Goal: Register for event/course

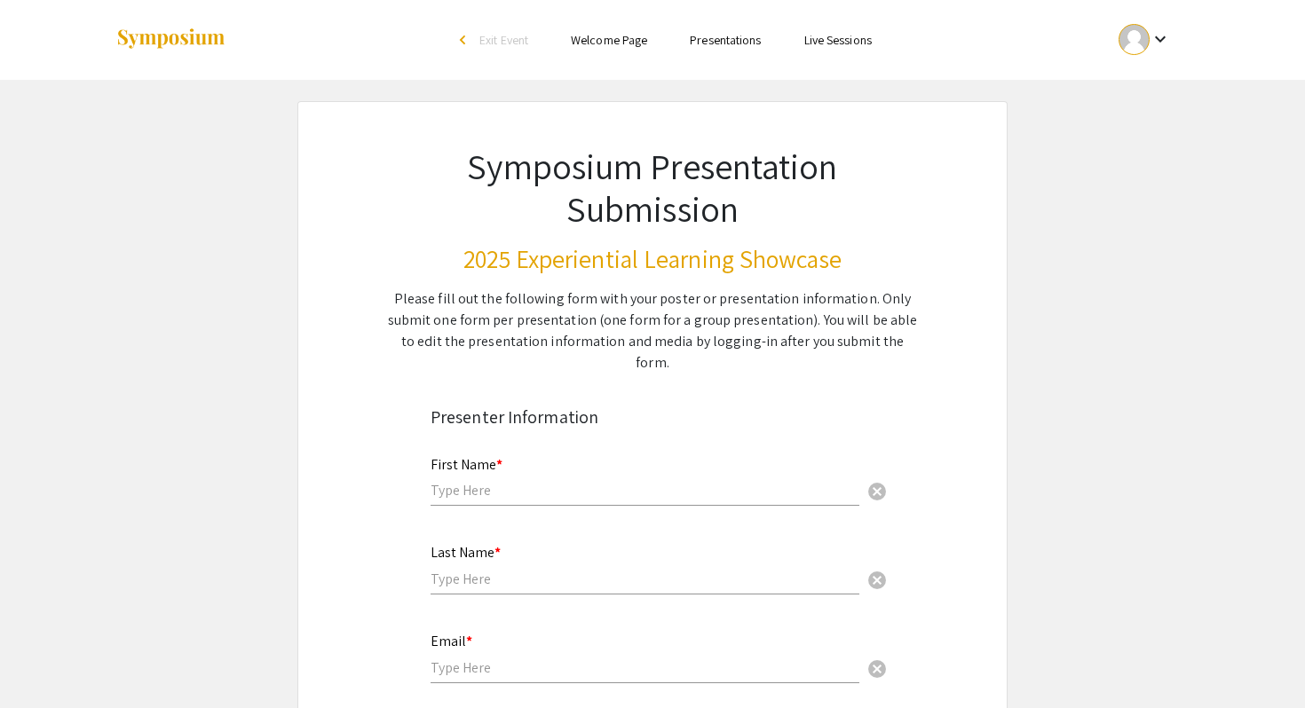
click at [913, 51] on ul "keyboard_arrow_down" at bounding box center [1012, 40] width 354 height 80
click at [1155, 41] on mat-icon "keyboard_arrow_down" at bounding box center [1159, 38] width 21 height 21
click at [1150, 125] on button "My Submissions" at bounding box center [1154, 130] width 109 height 43
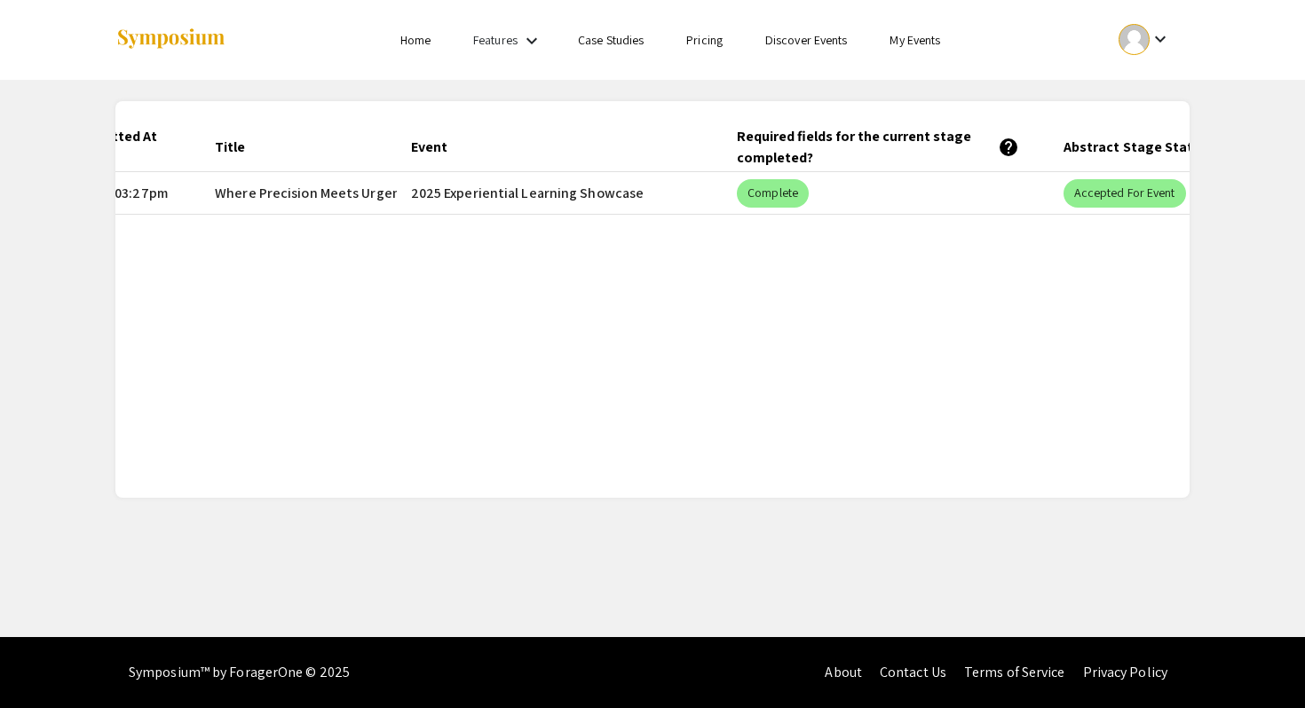
scroll to position [0, 309]
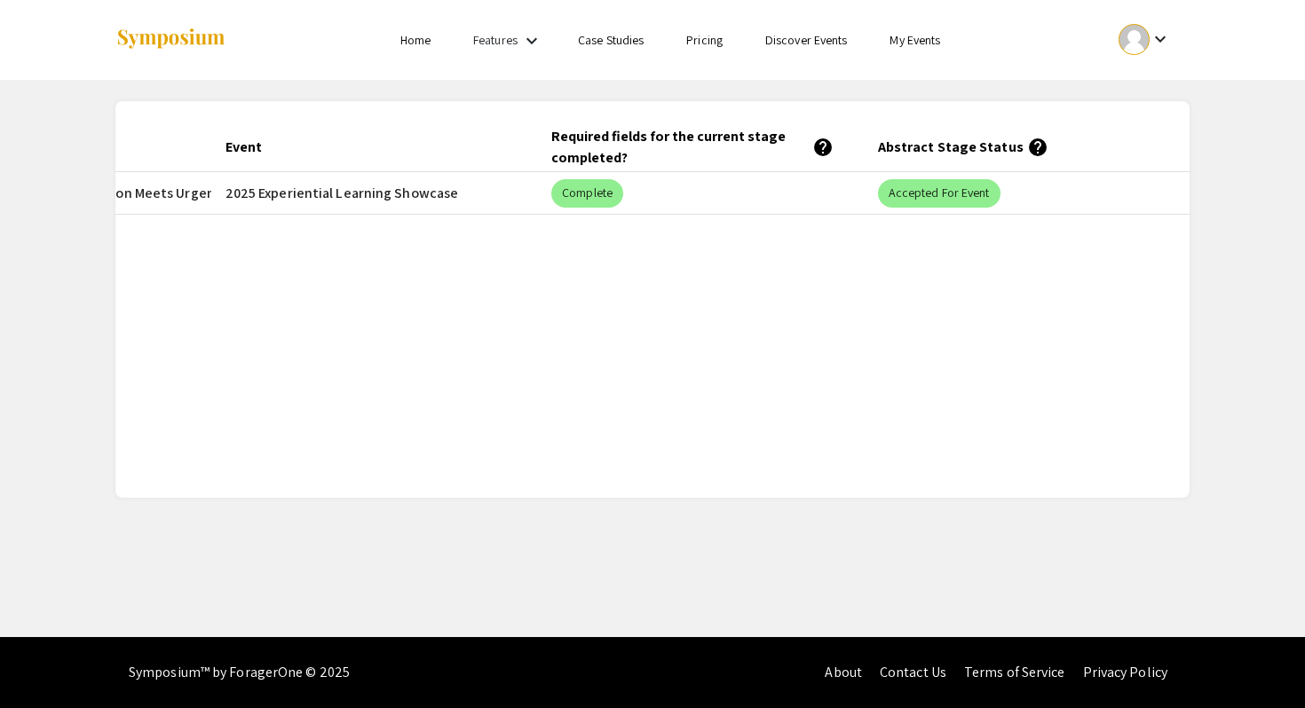
click at [911, 49] on li "My Events" at bounding box center [914, 39] width 93 height 21
click at [894, 32] on link "My Events" at bounding box center [914, 40] width 51 height 16
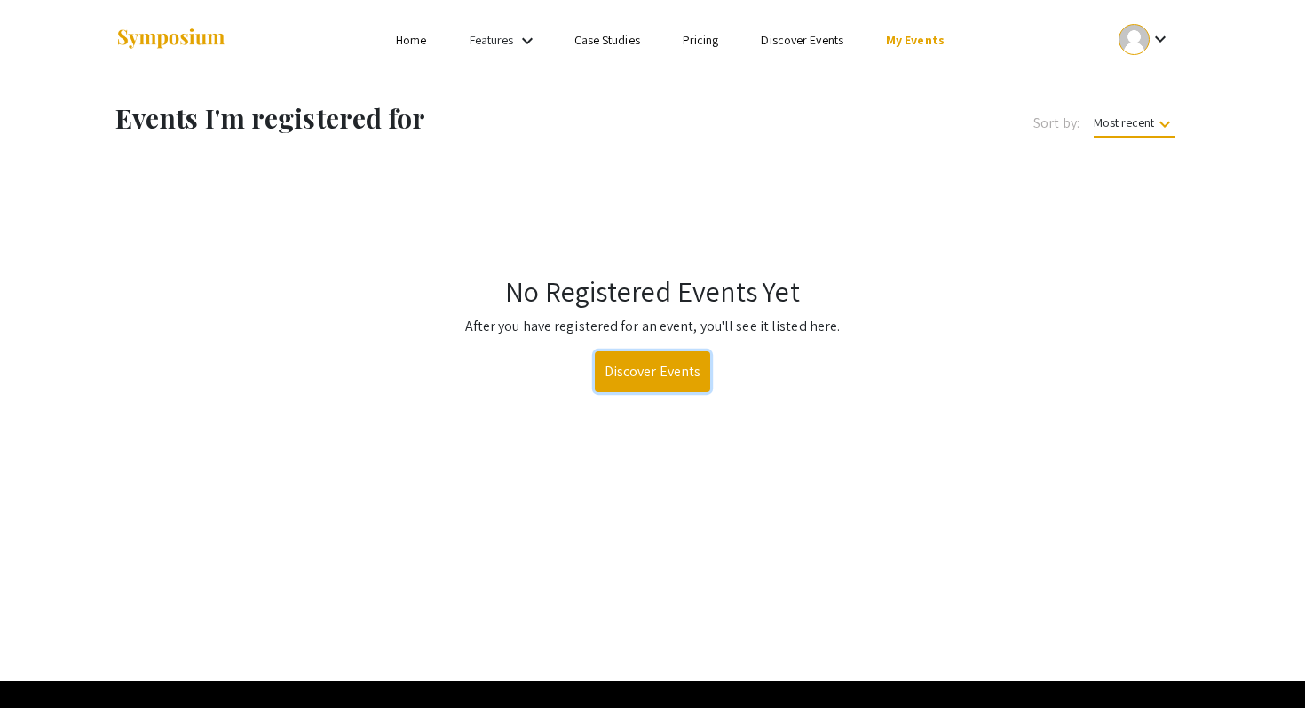
click at [626, 378] on link "Discover Events" at bounding box center [653, 371] width 116 height 41
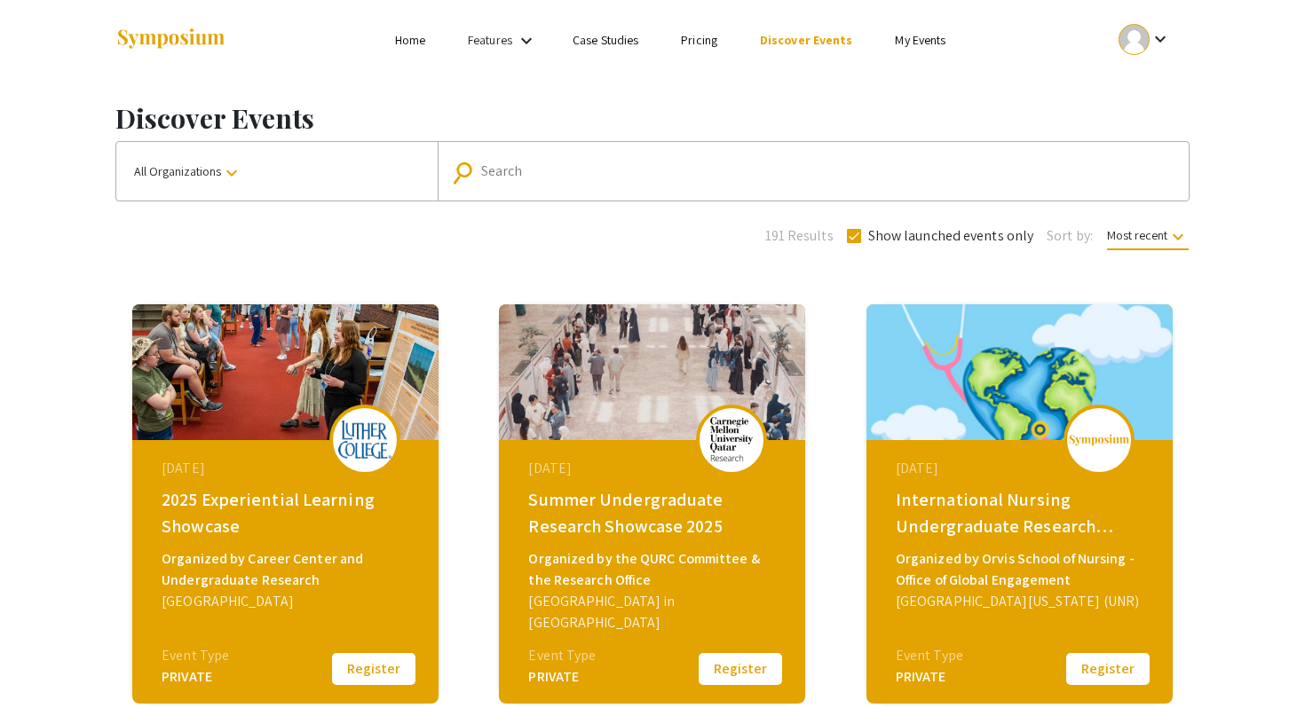
click at [514, 179] on div "Search" at bounding box center [822, 171] width 683 height 28
type input "luther college"
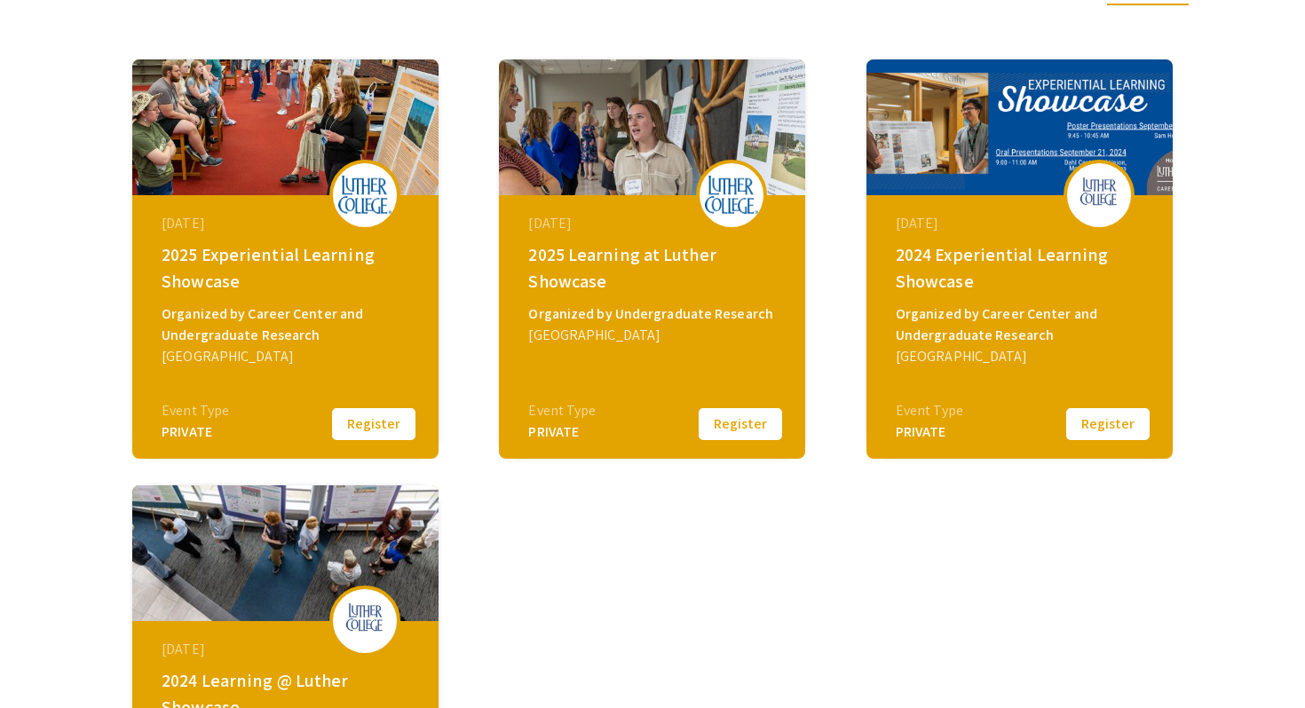
scroll to position [234, 0]
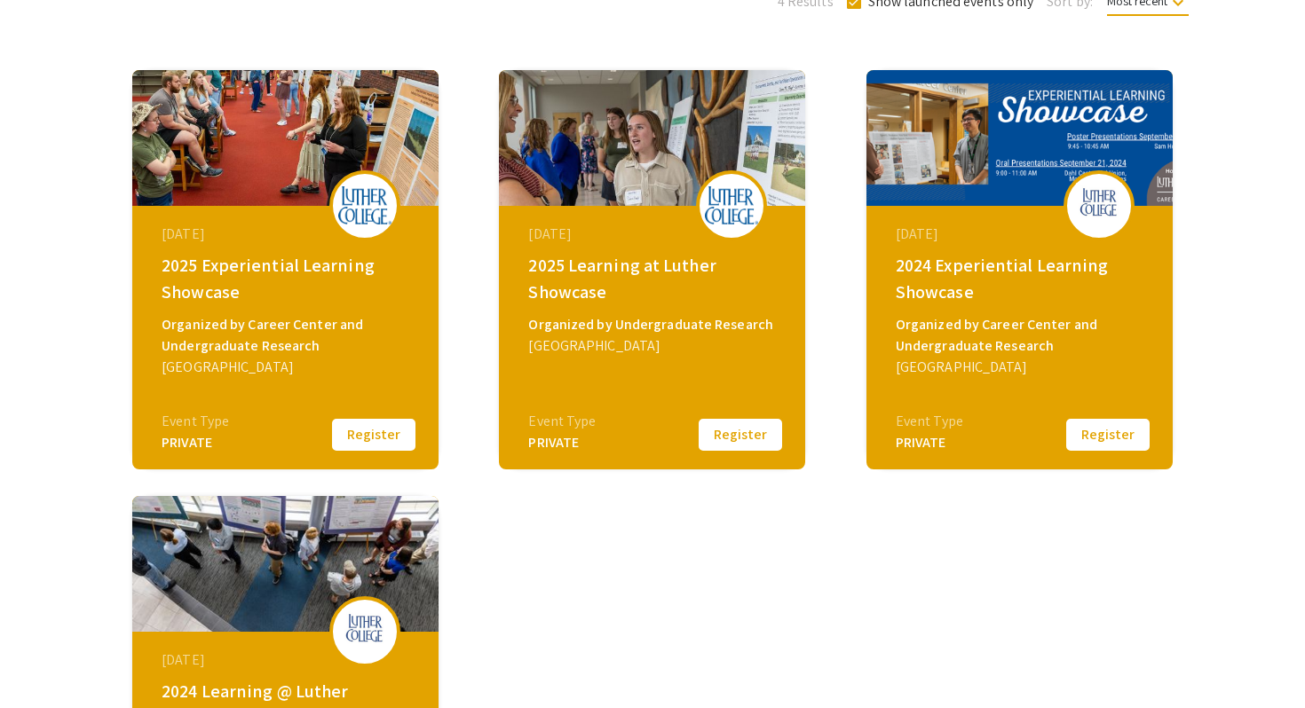
click at [245, 267] on div "2025 Experiential Learning Showcase" at bounding box center [288, 278] width 252 height 53
click at [371, 445] on button "Register" at bounding box center [373, 434] width 89 height 37
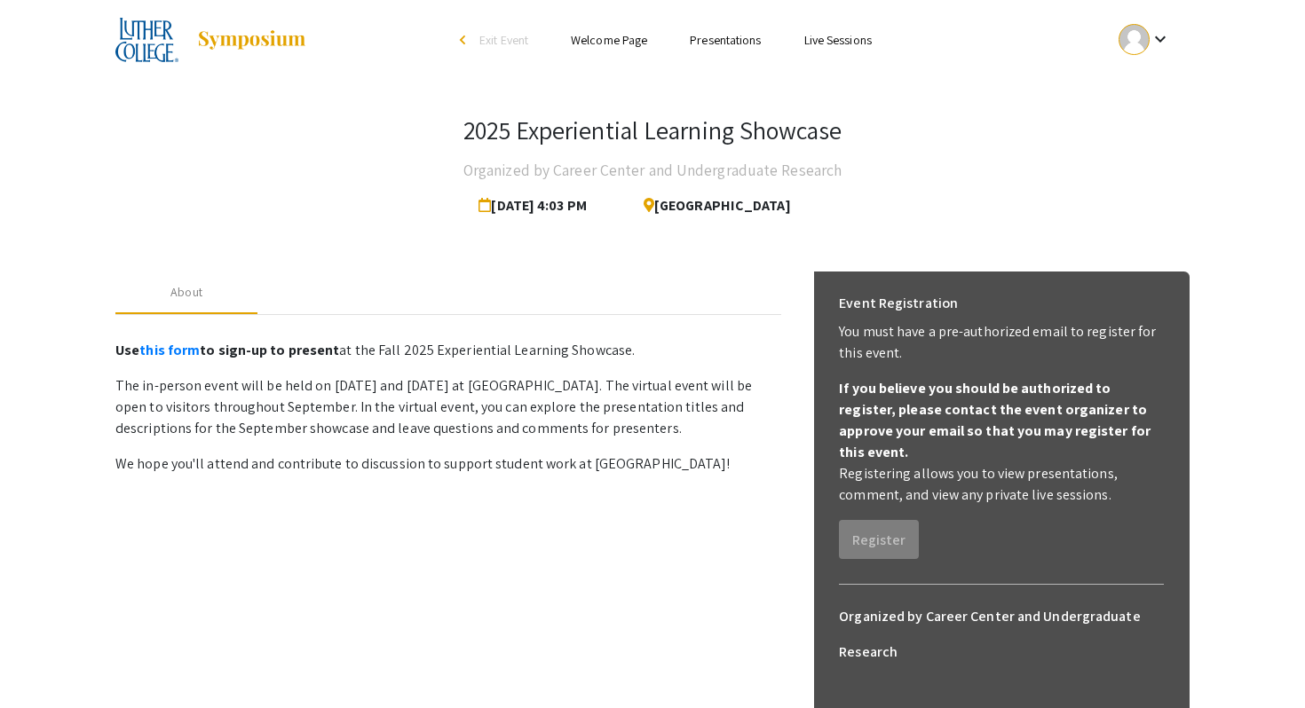
drag, startPoint x: 422, startPoint y: 387, endPoint x: 498, endPoint y: 388, distance: 76.3
click at [497, 388] on p "The in-person event will be held on September 18 and 20, 2025 at Luther College…" at bounding box center [448, 407] width 666 height 64
click at [498, 388] on p "The in-person event will be held on September 18 and 20, 2025 at Luther College…" at bounding box center [448, 407] width 666 height 64
drag, startPoint x: 538, startPoint y: 403, endPoint x: 537, endPoint y: 375, distance: 27.5
click at [537, 375] on p "The in-person event will be held on September 18 and 20, 2025 at Luther College…" at bounding box center [448, 407] width 666 height 64
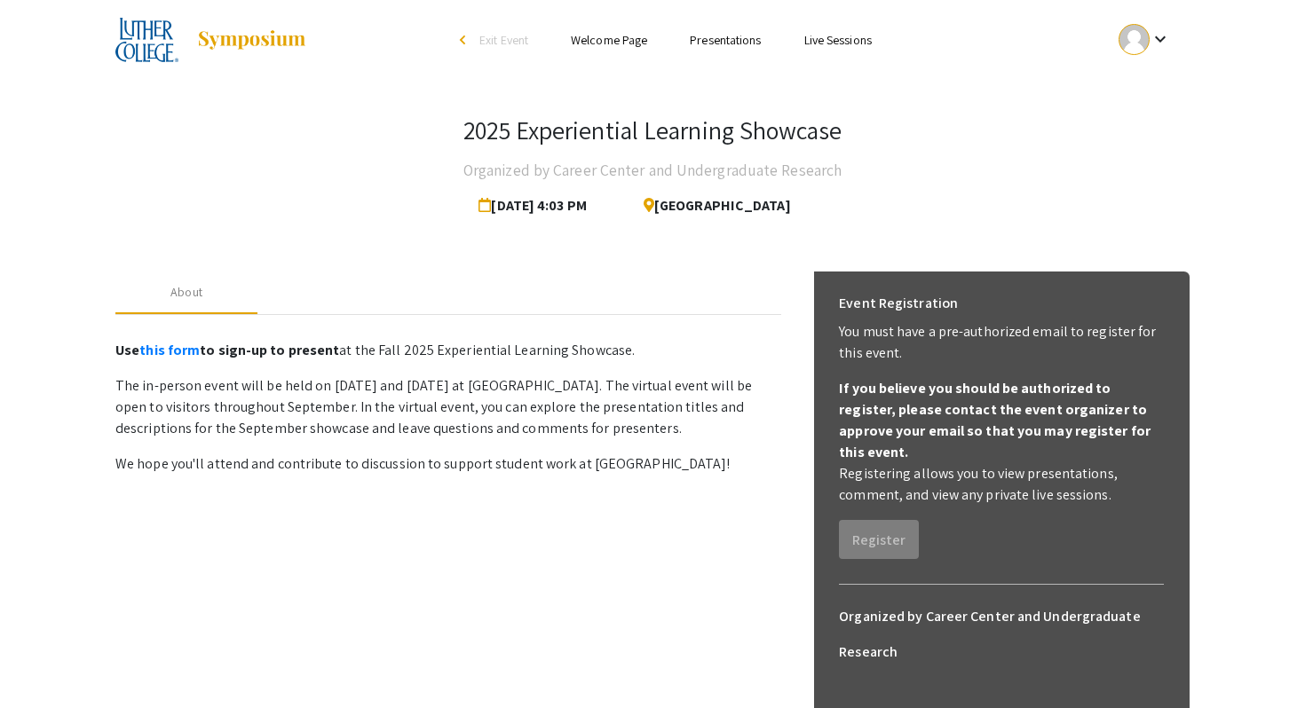
click at [477, 397] on p "The in-person event will be held on September 18 and 20, 2025 at Luther College…" at bounding box center [448, 407] width 666 height 64
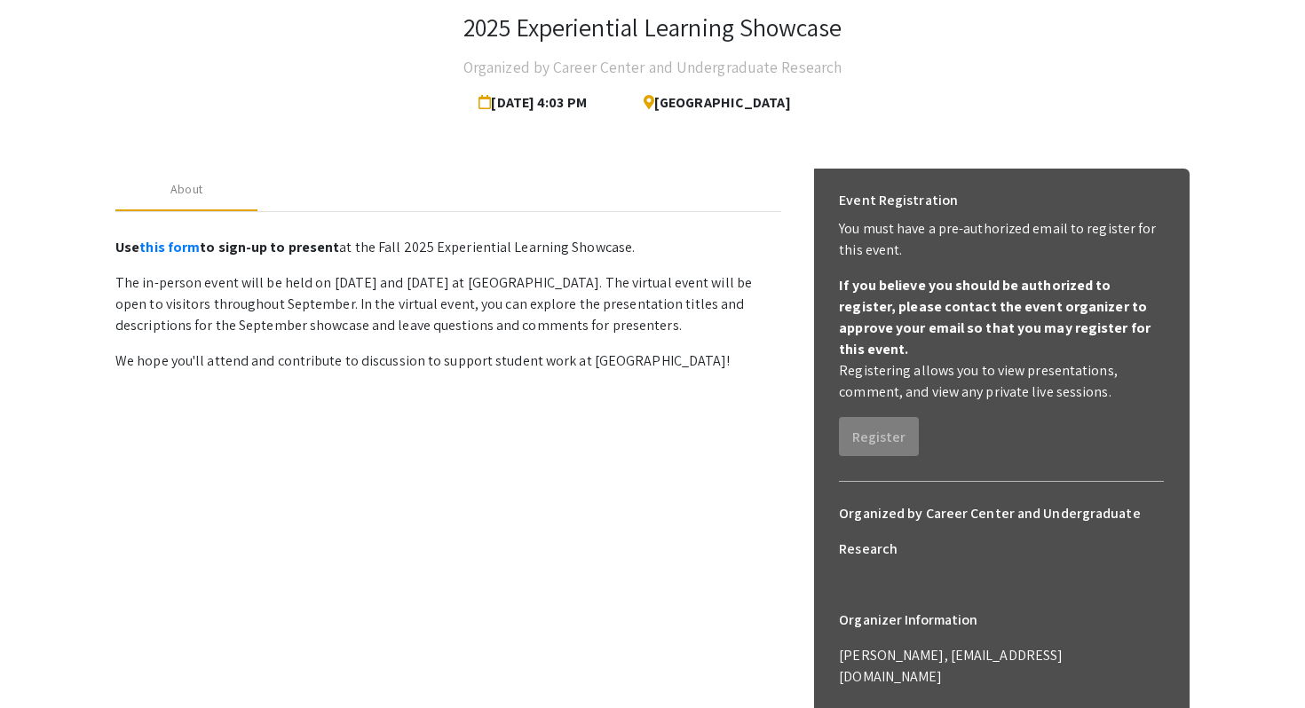
scroll to position [101, 0]
drag, startPoint x: 246, startPoint y: 308, endPoint x: 503, endPoint y: 302, distance: 257.4
click at [503, 302] on p "The in-person event will be held on September 18 and 20, 2025 at Luther College…" at bounding box center [448, 306] width 666 height 64
drag, startPoint x: 721, startPoint y: 311, endPoint x: 239, endPoint y: 333, distance: 483.3
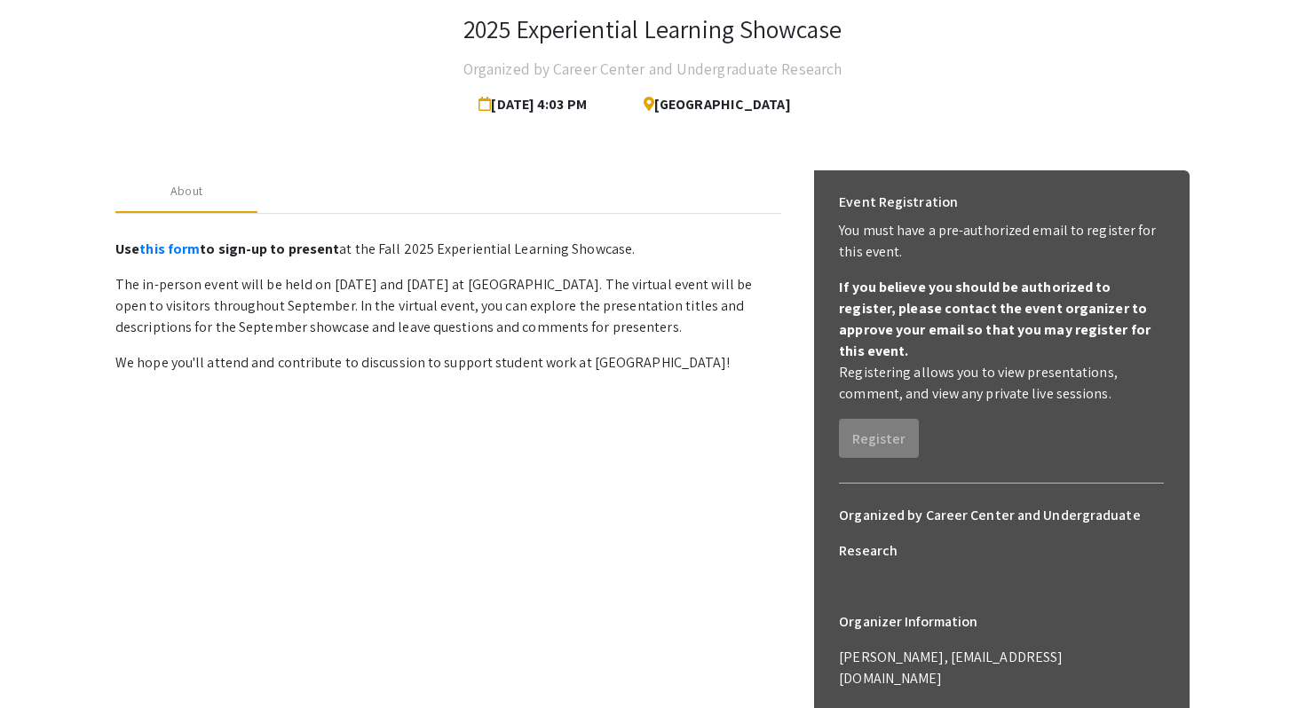
click at [239, 333] on p "The in-person event will be held on September 18 and 20, 2025 at Luther College…" at bounding box center [448, 306] width 666 height 64
drag, startPoint x: 422, startPoint y: 325, endPoint x: 244, endPoint y: 324, distance: 178.4
click at [244, 324] on p "The in-person event will be held on September 18 and 20, 2025 at Luther College…" at bounding box center [448, 306] width 666 height 64
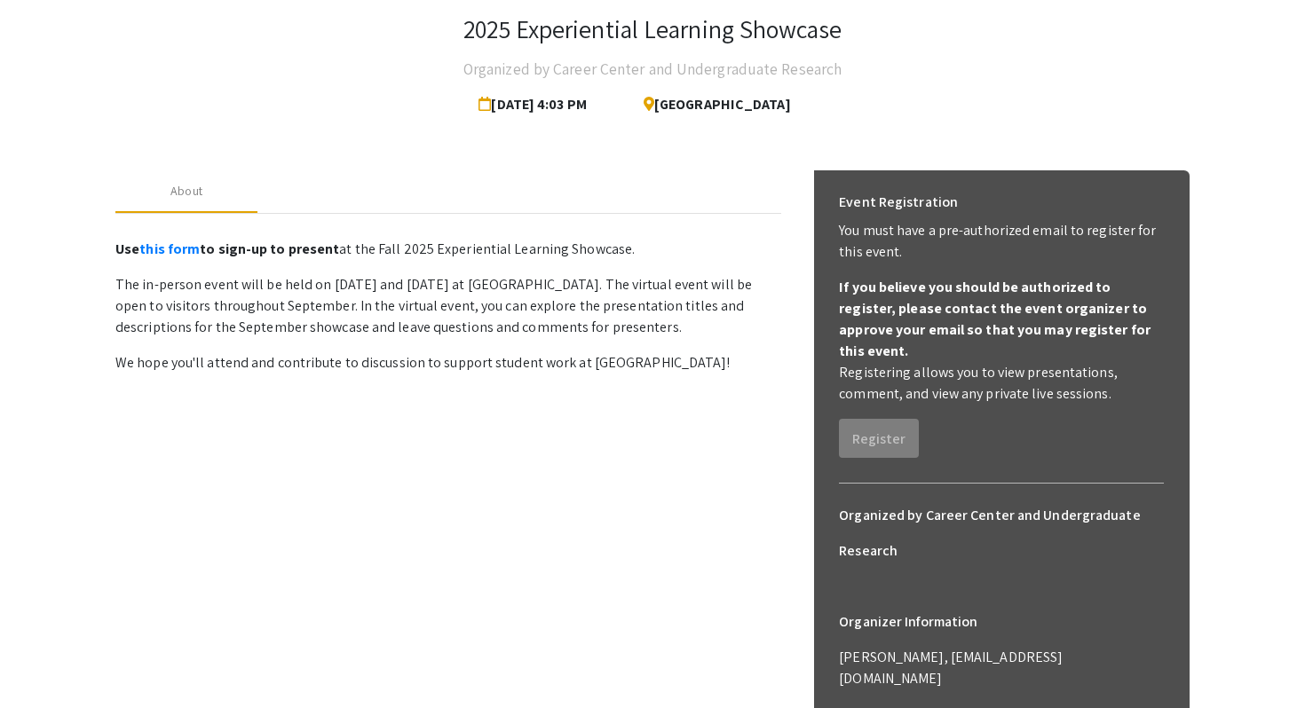
drag, startPoint x: 170, startPoint y: 358, endPoint x: 502, endPoint y: 360, distance: 331.9
click at [502, 360] on p "We hope you'll attend and contribute to discussion to support student work at L…" at bounding box center [448, 362] width 666 height 21
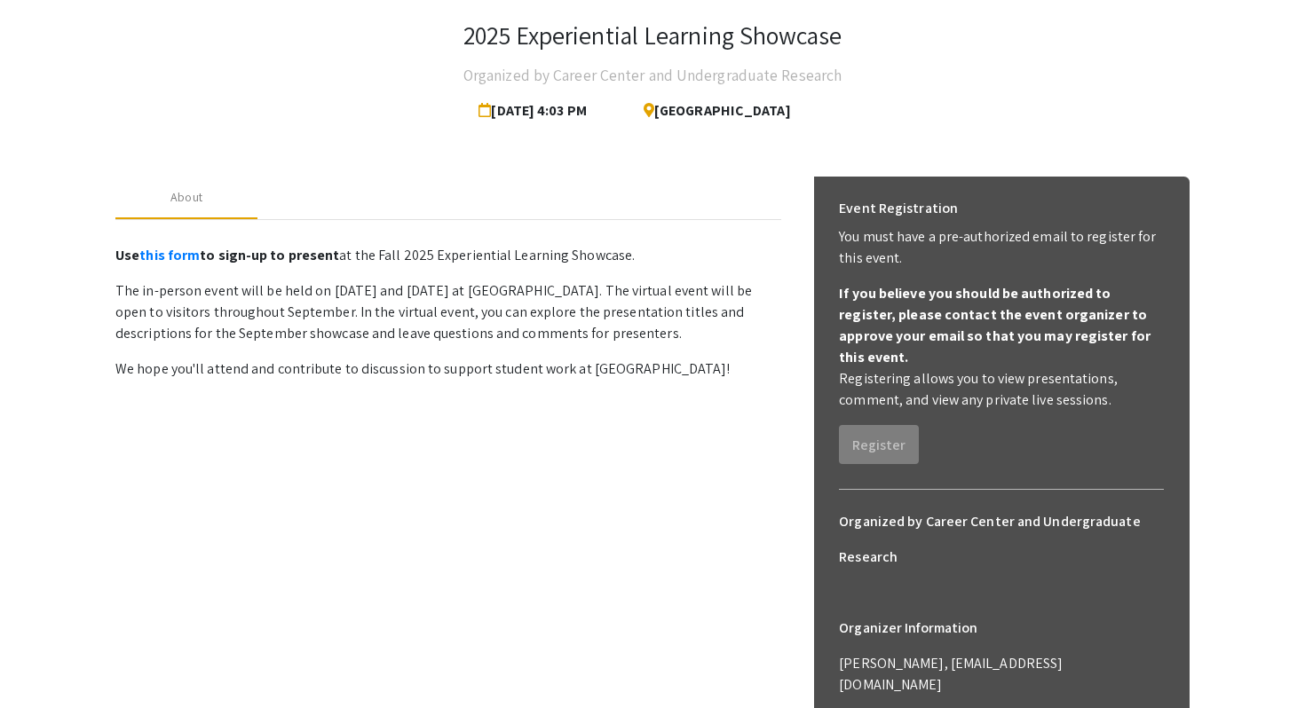
scroll to position [0, 0]
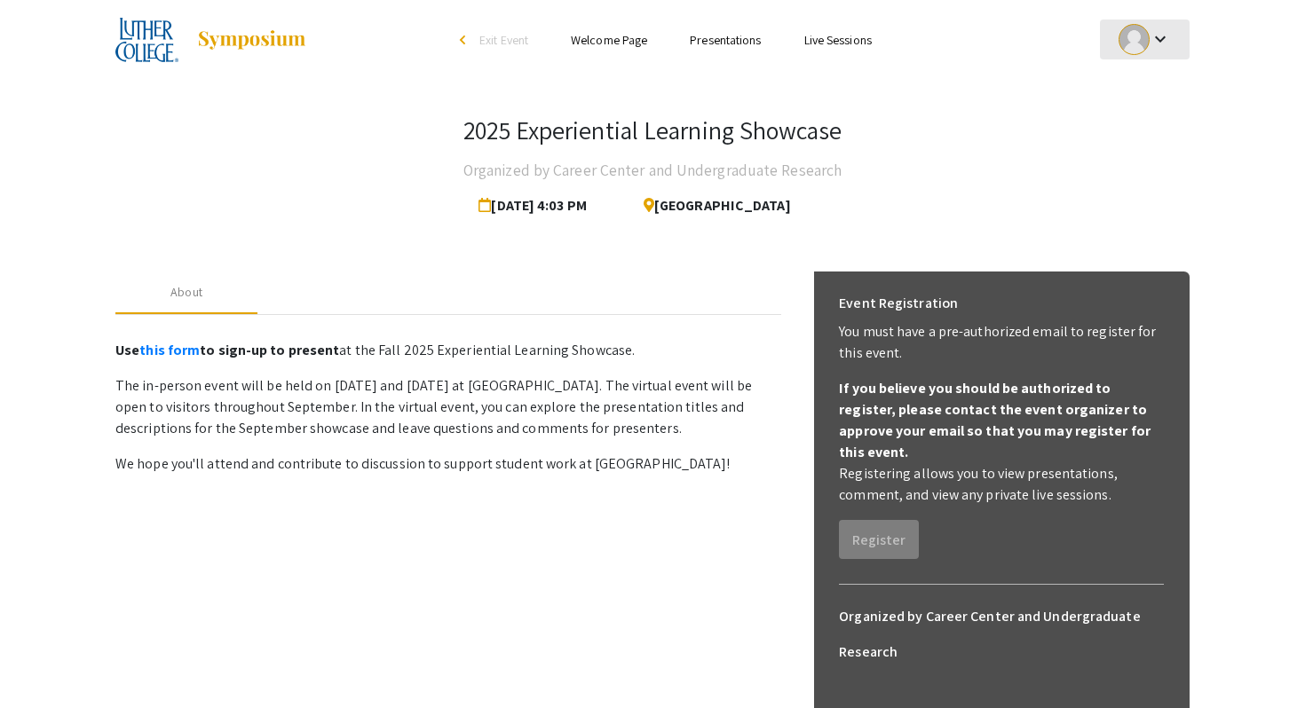
click at [1155, 40] on mat-icon "keyboard_arrow_down" at bounding box center [1159, 38] width 21 height 21
click at [1149, 93] on button "My Account" at bounding box center [1154, 88] width 109 height 43
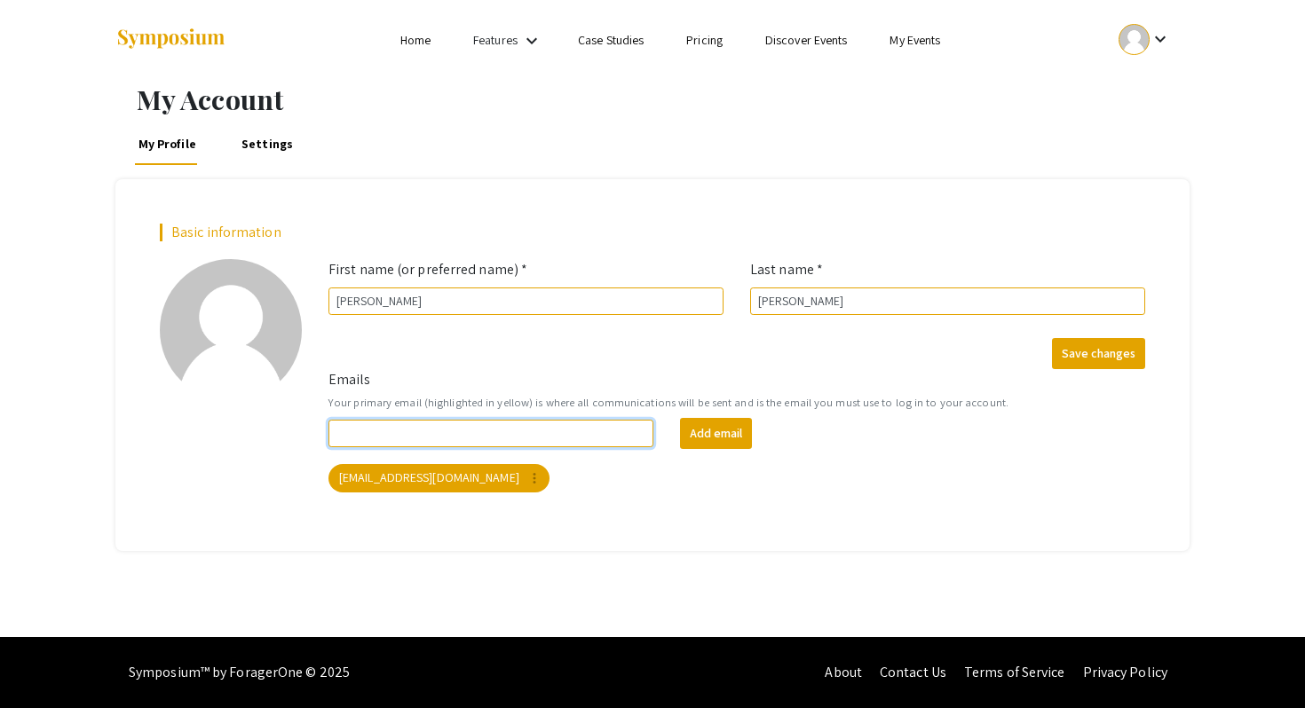
click at [498, 437] on input "Emails" at bounding box center [490, 434] width 325 height 28
click at [516, 58] on ul "Skip navigation Home Features keyboard_arrow_down Case Studies Pricing Discover…" at bounding box center [652, 40] width 354 height 80
click at [795, 39] on link "Discover Events" at bounding box center [806, 40] width 83 height 16
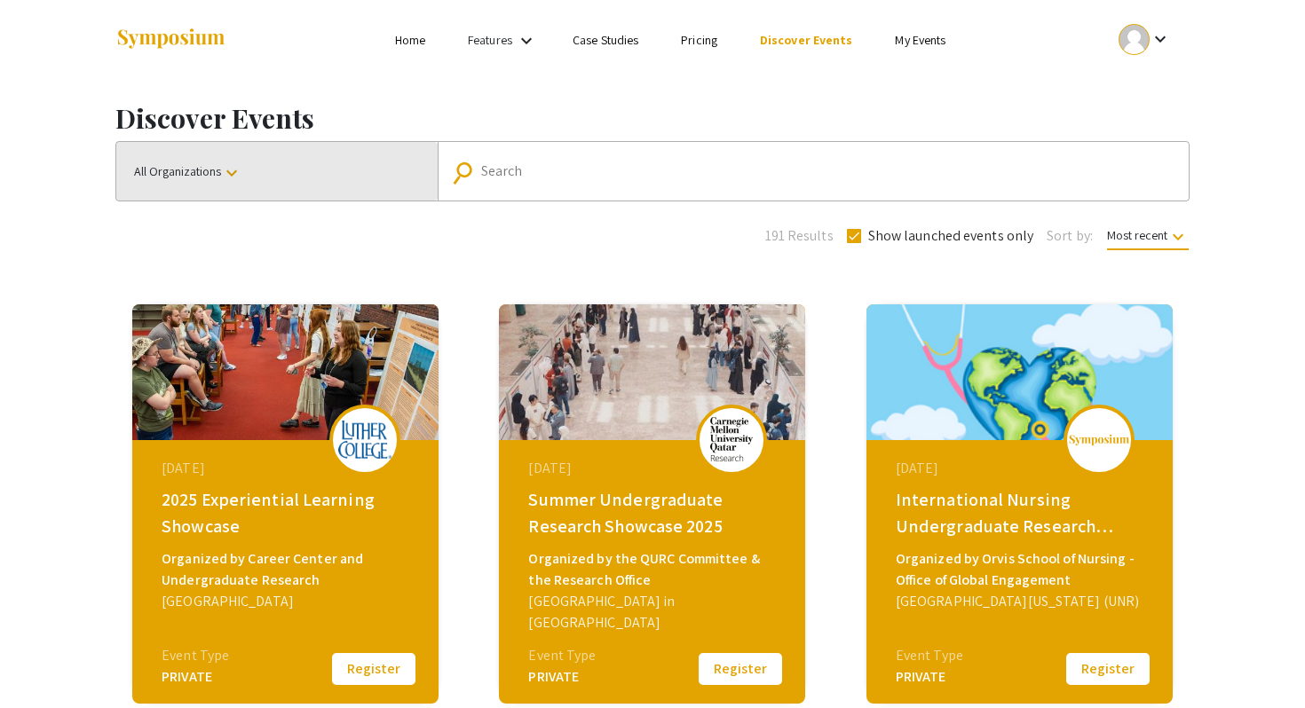
click at [237, 188] on button "All Organizations keyboard_arrow_down" at bounding box center [276, 171] width 321 height 59
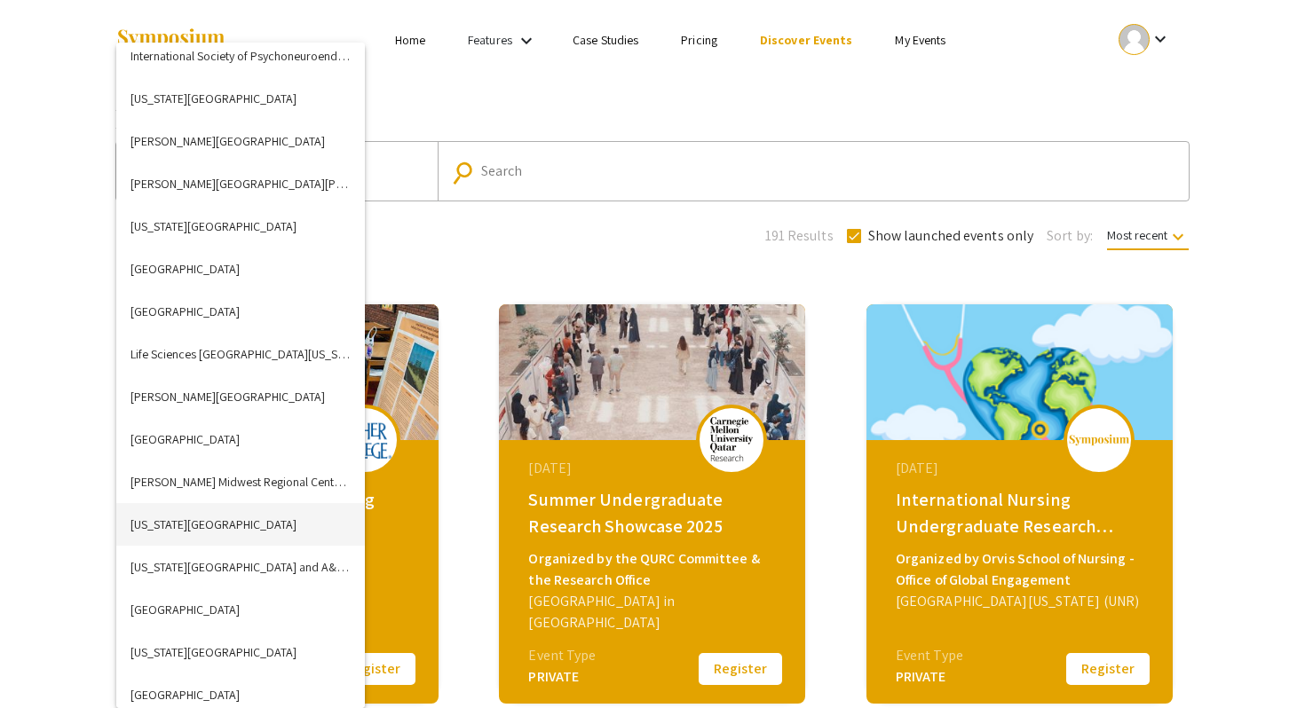
scroll to position [2630, 0]
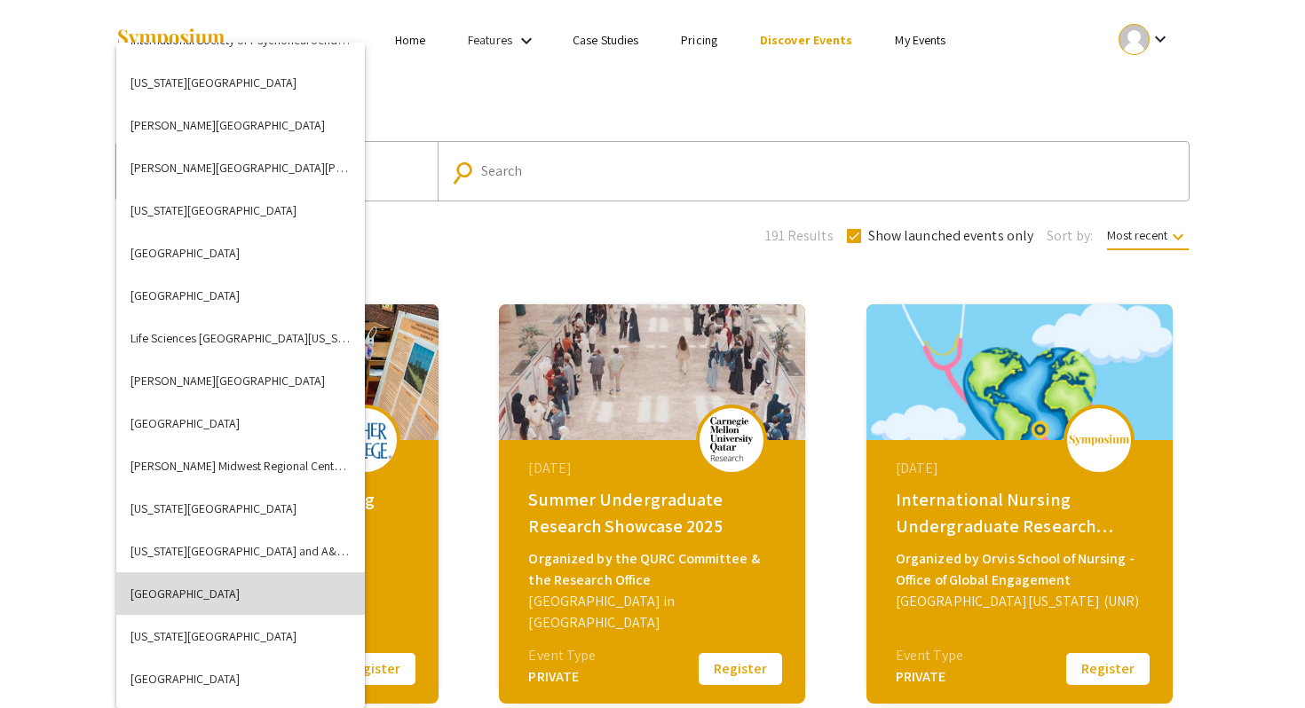
click at [205, 589] on button "Luther College" at bounding box center [240, 593] width 248 height 43
checkbox input "false"
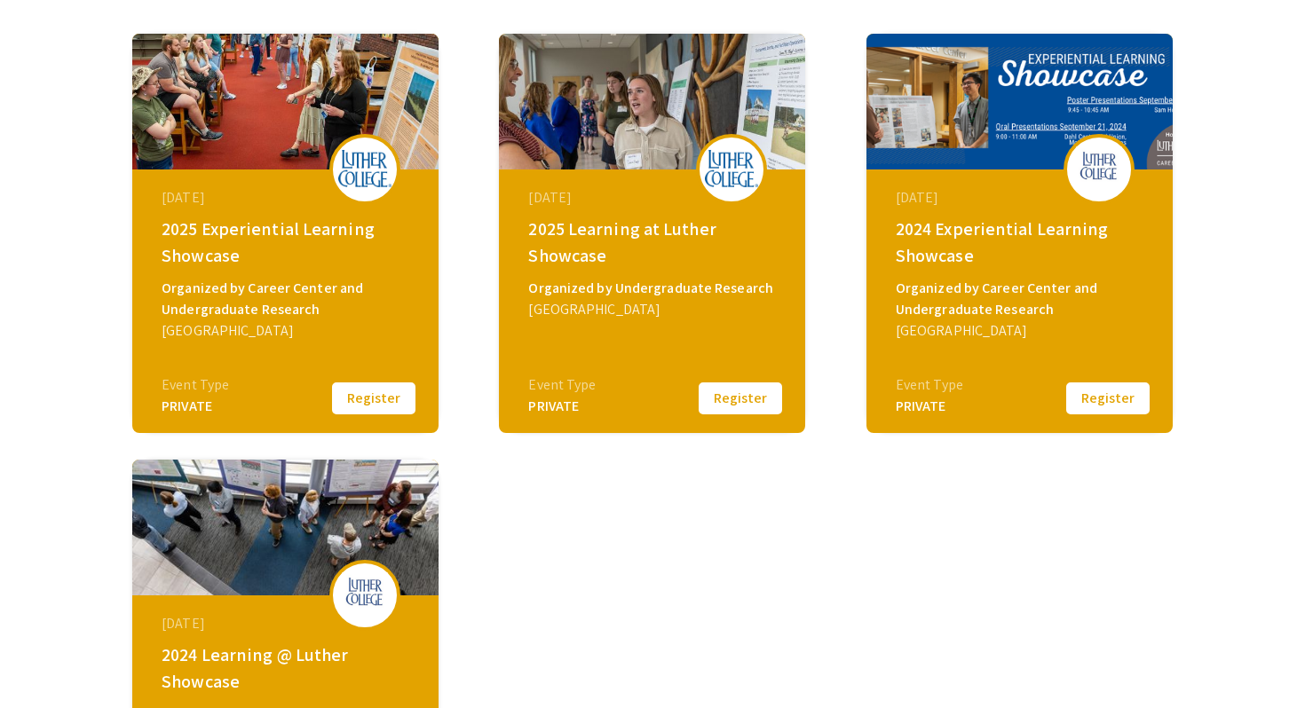
scroll to position [287, 0]
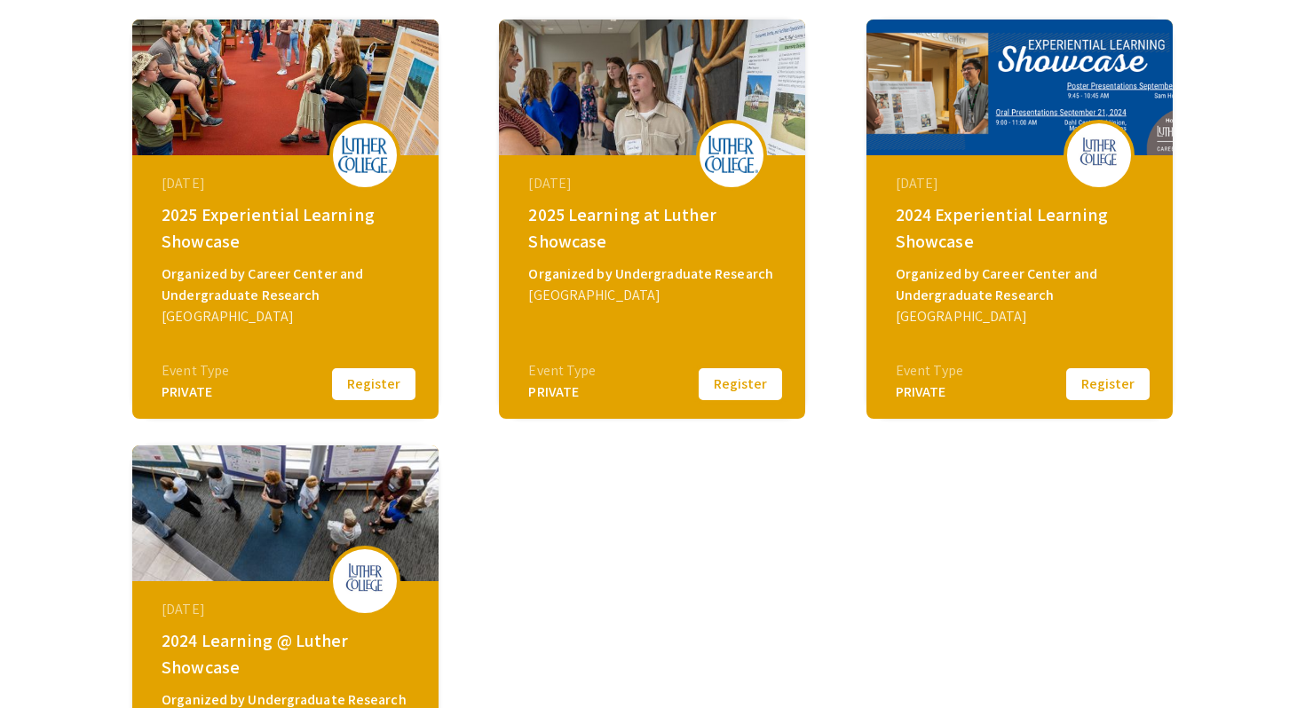
click at [732, 384] on button "Register" at bounding box center [740, 384] width 89 height 37
click at [375, 392] on button "Register" at bounding box center [373, 384] width 89 height 37
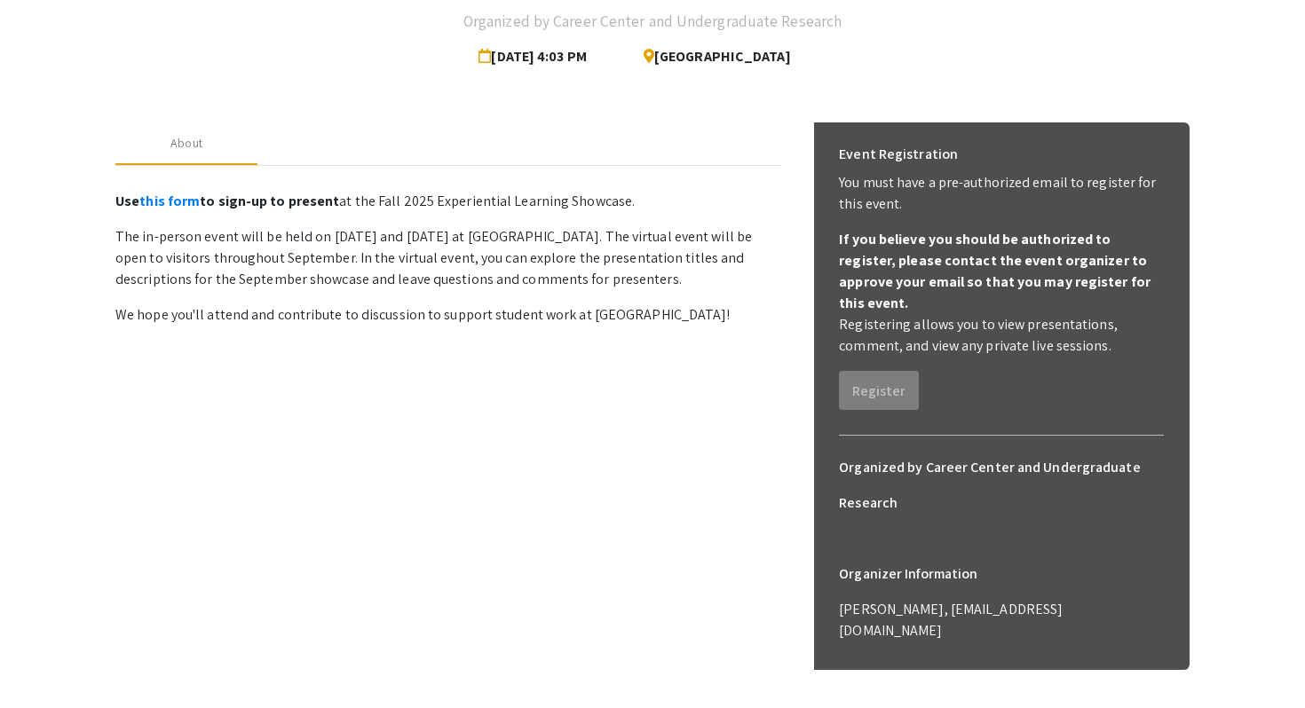
scroll to position [138, 0]
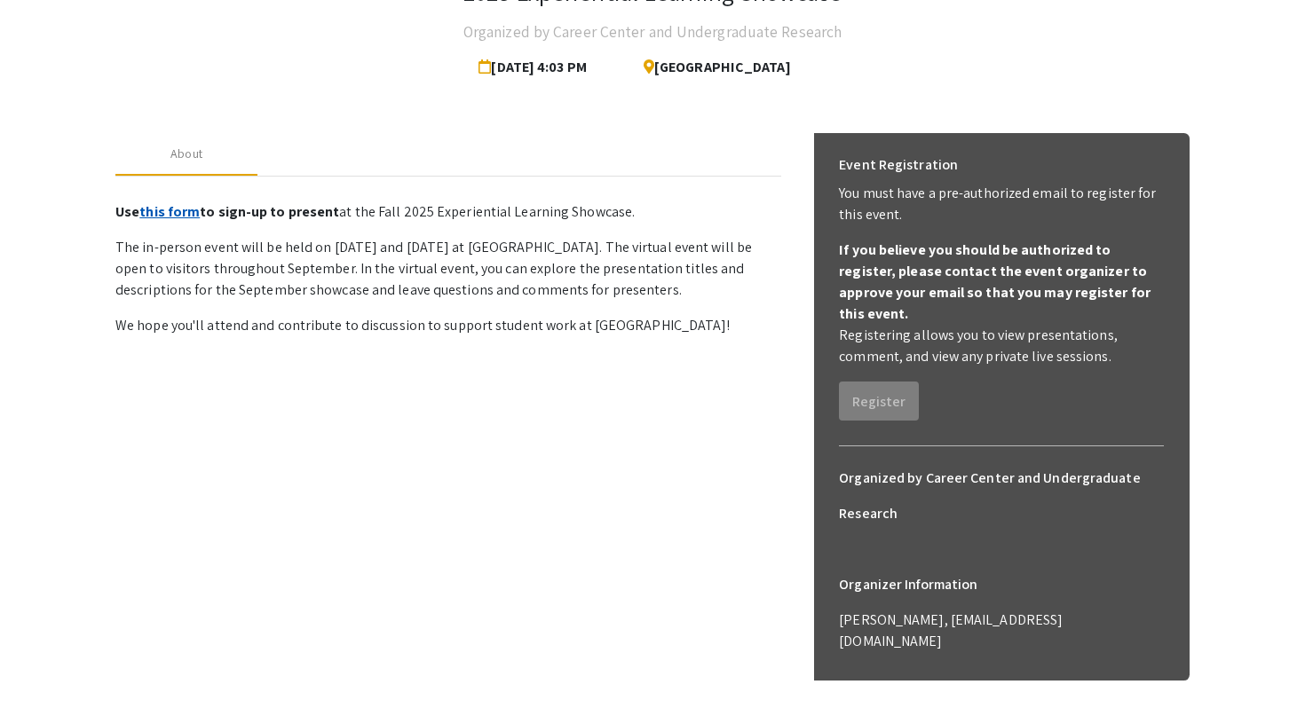
click at [175, 211] on link "this form" at bounding box center [169, 211] width 60 height 19
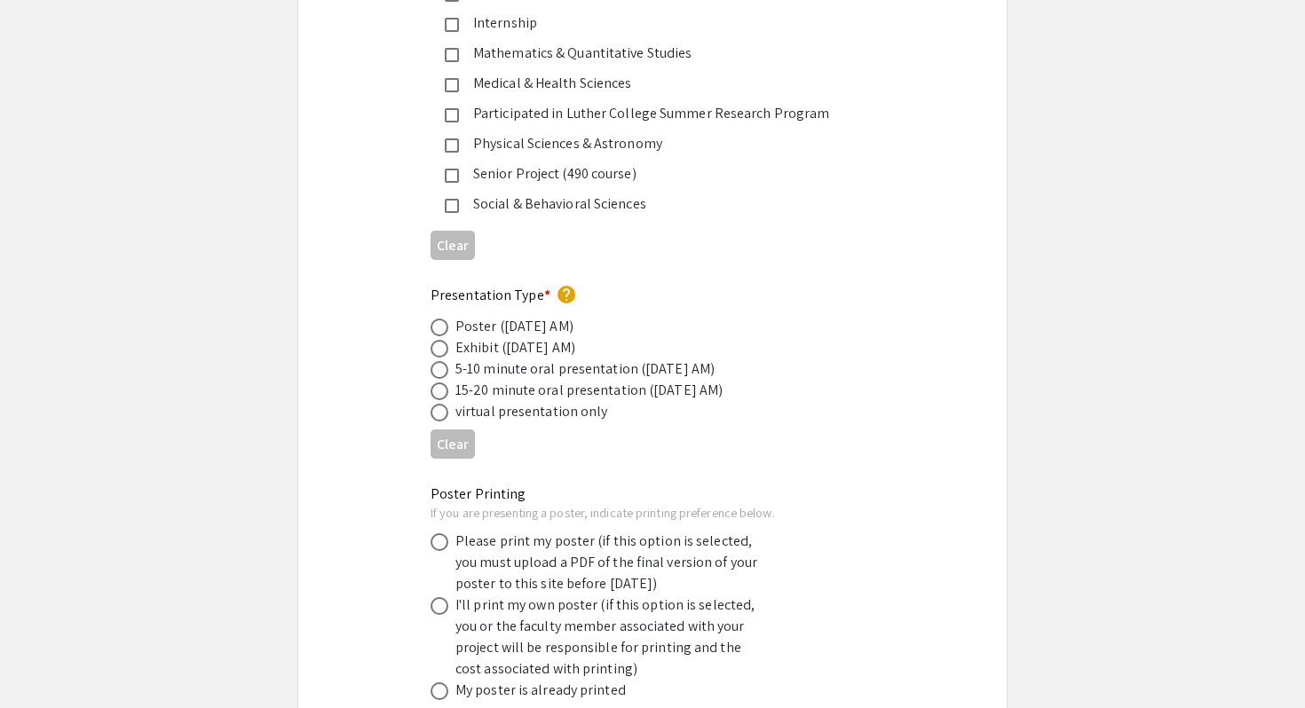
scroll to position [2803, 0]
